Goal: Communication & Community: Answer question/provide support

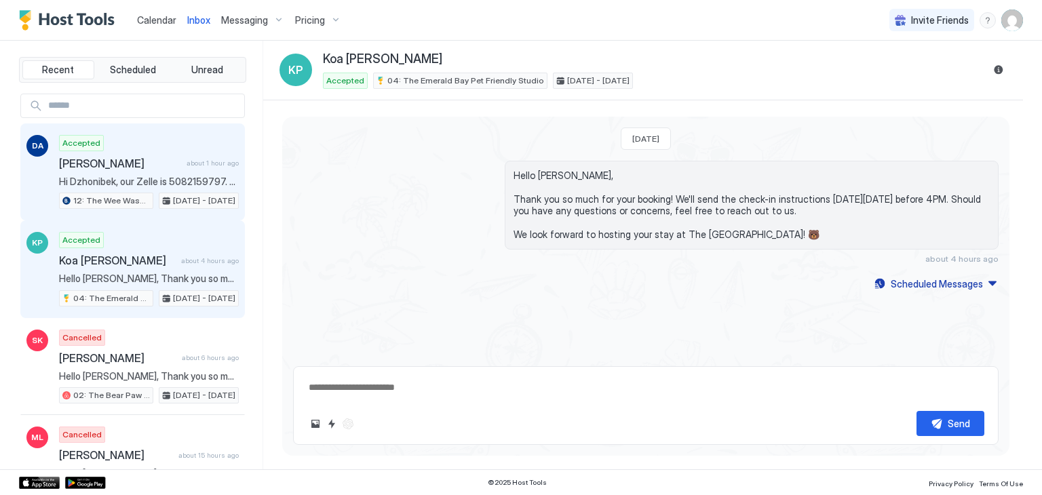
click at [178, 158] on div "[PERSON_NAME] about 1 hour ago" at bounding box center [149, 164] width 180 height 14
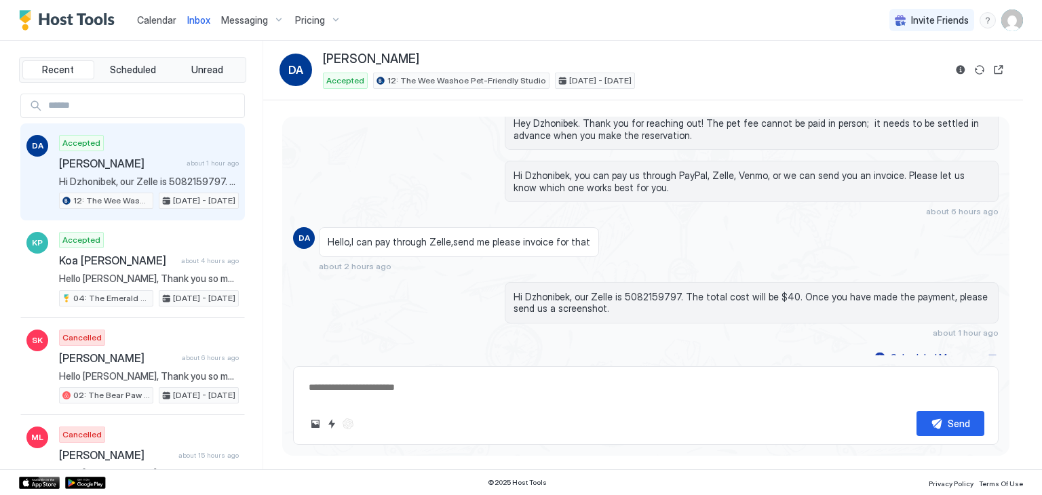
scroll to position [318, 0]
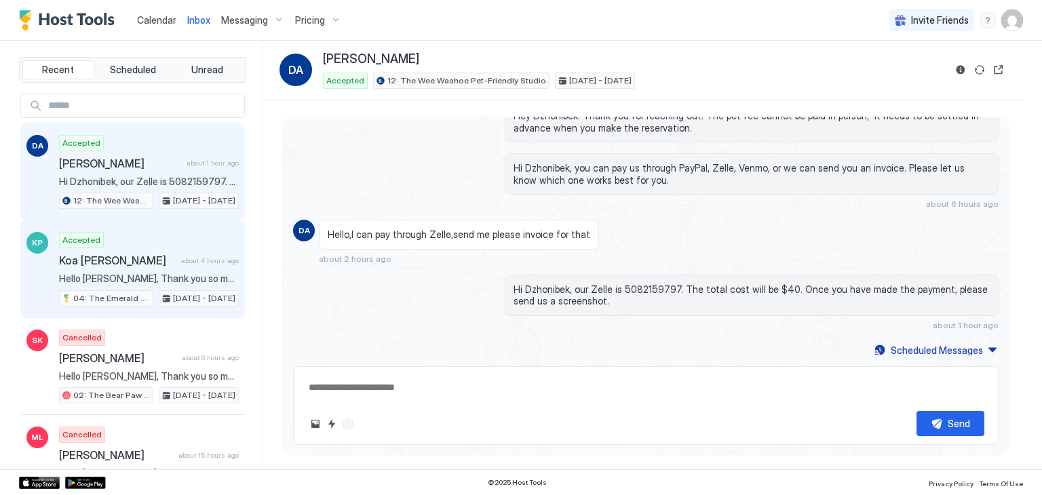
click at [161, 281] on span "Hello [PERSON_NAME], Thank you so much for your booking! We'll send the check-i…" at bounding box center [149, 279] width 180 height 12
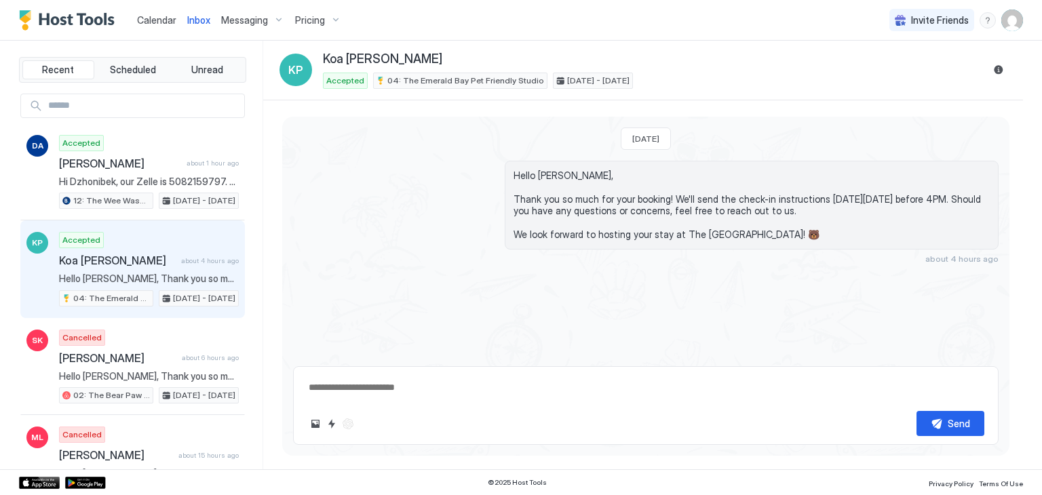
type textarea "*"
click at [161, 28] on div "Calendar" at bounding box center [157, 19] width 50 height 25
click at [170, 13] on link "Calendar" at bounding box center [156, 20] width 39 height 14
